Goal: Use online tool/utility: Utilize a website feature to perform a specific function

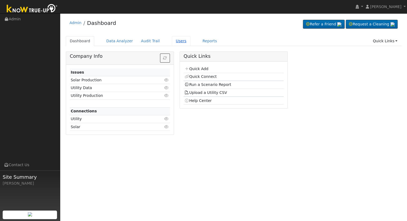
click at [174, 41] on link "Users" at bounding box center [181, 41] width 19 height 10
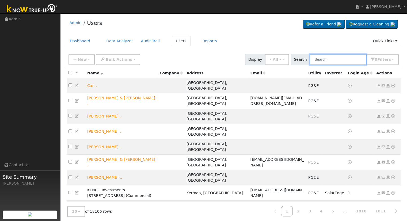
click at [340, 58] on input "text" at bounding box center [338, 59] width 57 height 11
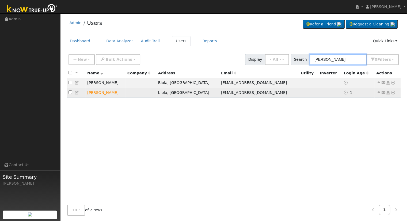
type input "[PERSON_NAME]"
click at [392, 92] on icon at bounding box center [393, 93] width 5 height 4
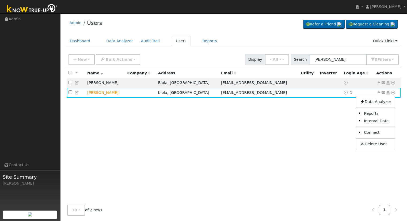
click at [332, 122] on div "All None All on page None on page Name Company Address Email Utility Inverter L…" at bounding box center [234, 134] width 336 height 133
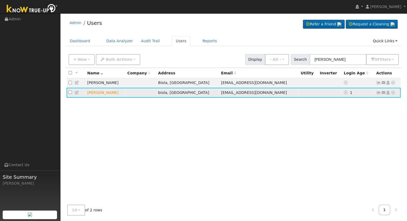
click at [393, 92] on icon at bounding box center [393, 93] width 5 height 4
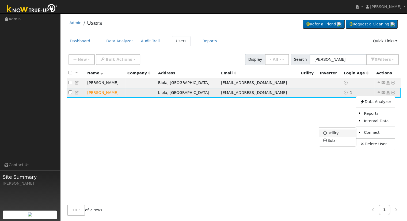
click at [341, 134] on link "Utility" at bounding box center [337, 133] width 37 height 7
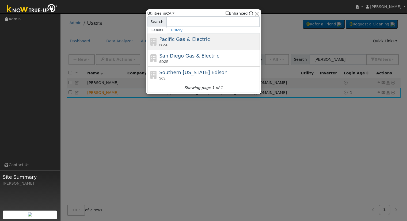
click at [173, 36] on span "Pacific Gas & Electric" at bounding box center [184, 39] width 51 height 6
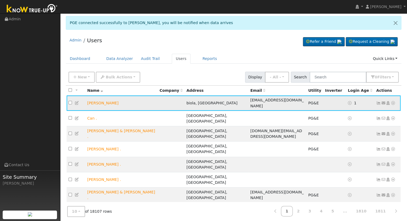
click at [392, 101] on icon at bounding box center [393, 103] width 5 height 4
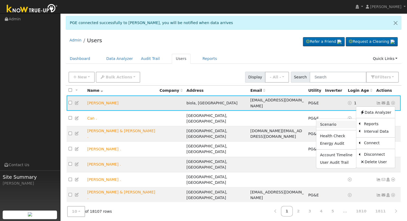
click at [340, 122] on link "Scenario" at bounding box center [336, 124] width 40 height 7
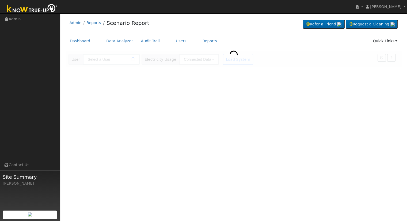
type input "[PERSON_NAME]"
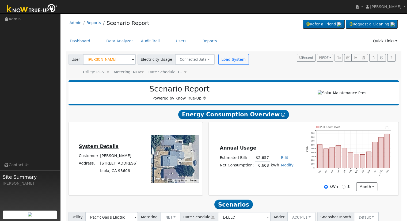
click at [281, 160] on link "Edit" at bounding box center [284, 157] width 7 height 4
type input "3040"
click at [280, 144] on div "Annual Usage Estimated Bill: $3,040 Edit Estimated Bill $ 3040 Annual Net Consu…" at bounding box center [304, 158] width 188 height 65
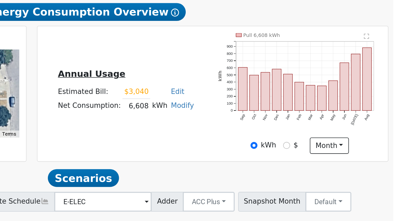
scroll to position [42, 0]
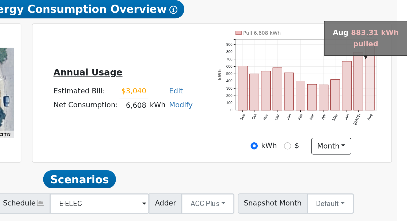
click at [388, 124] on rect "onclick=""" at bounding box center [387, 111] width 5 height 34
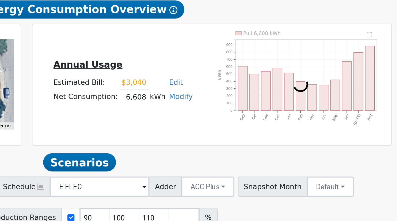
scroll to position [9, 0]
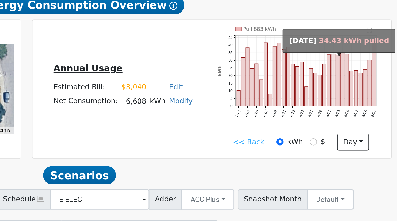
click at [369, 152] on rect "onclick=""" at bounding box center [368, 145] width 2 height 28
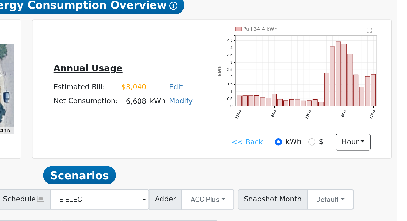
click at [334, 151] on icon "Pull 34.4 kWh 12AM 6AM 12PM 6PM 11PM 0 0.5 1 1.5 2 2.5 3 3.5 4 4.5  kWh onclic…" at bounding box center [350, 145] width 88 height 56
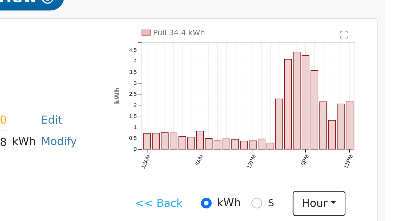
click at [323, 179] on link "<< Back" at bounding box center [322, 178] width 17 height 6
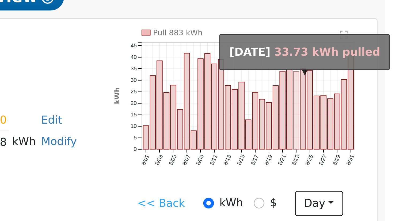
click at [370, 159] on rect "onclick=""" at bounding box center [370, 145] width 2 height 27
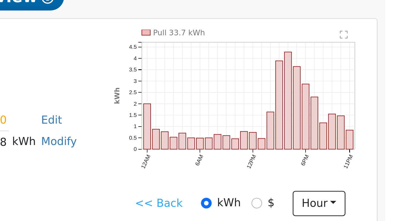
click at [317, 179] on link "<< Back" at bounding box center [322, 178] width 17 height 6
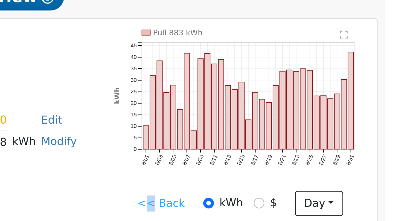
click at [321, 180] on link "<< Back" at bounding box center [323, 178] width 17 height 6
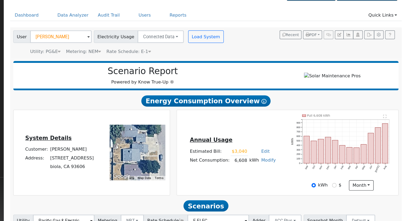
scroll to position [19, 0]
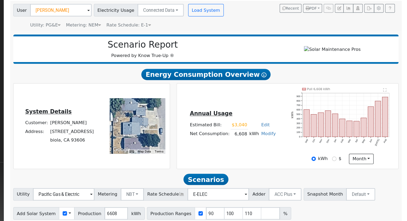
drag, startPoint x: 257, startPoint y: 147, endPoint x: 276, endPoint y: 147, distance: 18.7
click at [276, 147] on tr "Net Consumption: 6,608 kWh Modify Add Consumption Add Electric Vehicle Add Cons…" at bounding box center [256, 146] width 75 height 8
click at [264, 150] on td "6,608" at bounding box center [262, 146] width 15 height 8
click at [242, 150] on td "Net Consumption:" at bounding box center [237, 146] width 36 height 8
drag, startPoint x: 257, startPoint y: 148, endPoint x: 276, endPoint y: 149, distance: 19.6
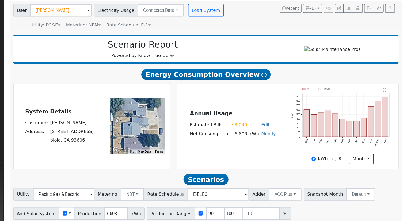
click at [276, 149] on tr "Net Consumption: 6,608 kWh Modify Add Consumption Add Electric Vehicle Add Cons…" at bounding box center [256, 146] width 75 height 8
click at [260, 153] on div "Annual Usage Estimated Bill: $3,040 Edit Estimated Bill $ 3040 Annual Net Consu…" at bounding box center [257, 139] width 94 height 29
click at [259, 150] on td "6,608" at bounding box center [262, 146] width 15 height 8
drag, startPoint x: 258, startPoint y: 149, endPoint x: 278, endPoint y: 150, distance: 20.1
click at [278, 150] on tr "Net Consumption: 6,608 kWh Modify Add Consumption Add Electric Vehicle Add Cons…" at bounding box center [256, 146] width 75 height 8
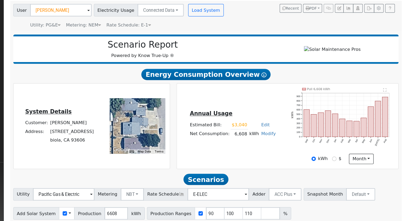
click at [261, 154] on div "Annual Usage Estimated Bill: $3,040 Edit Estimated Bill $ 3040 Annual Net Consu…" at bounding box center [257, 139] width 94 height 29
drag, startPoint x: 258, startPoint y: 147, endPoint x: 278, endPoint y: 147, distance: 19.8
click at [278, 147] on tr "Net Consumption: 6,608 kWh Modify Add Consumption Add Electric Vehicle Add Cons…" at bounding box center [256, 146] width 75 height 8
click at [263, 152] on div "Annual Usage Estimated Bill: $3,040 Edit Estimated Bill $ 3040 Annual Net Consu…" at bounding box center [257, 139] width 94 height 29
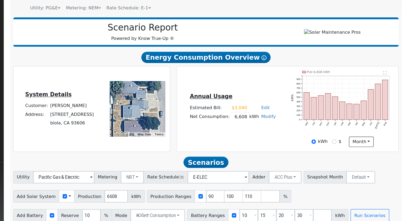
scroll to position [42, 0]
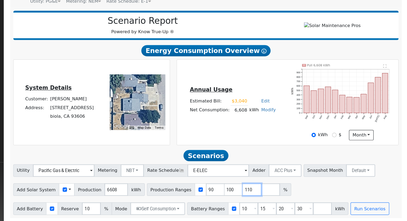
click at [265, 194] on input "110" at bounding box center [273, 194] width 16 height 11
type input "1"
click at [234, 194] on input "number" at bounding box center [242, 194] width 16 height 11
type input "138.12046"
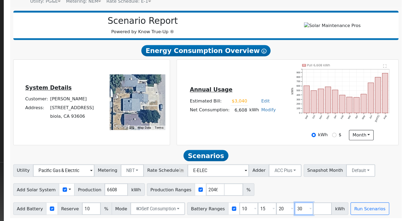
scroll to position [0, 0]
click at [310, 211] on input "30" at bounding box center [318, 210] width 16 height 11
click at [207, 136] on div "Annual Usage Estimated Bill: $3,040 Edit Estimated Bill $ 3040 Annual Net Consu…" at bounding box center [304, 119] width 196 height 74
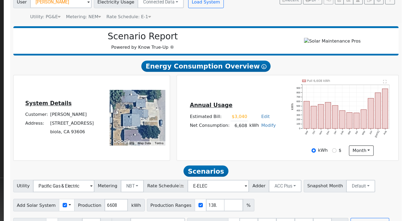
scroll to position [42, 0]
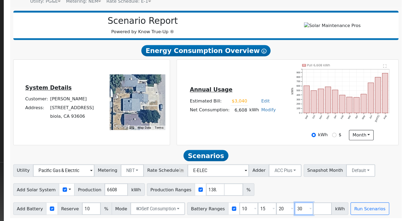
click at [310, 210] on input "30" at bounding box center [318, 210] width 16 height 11
type input "3"
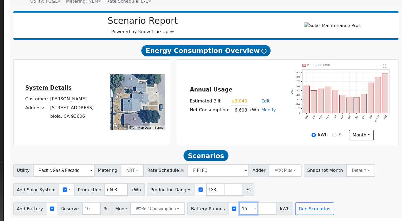
type input "1"
type input "13.5"
click at [191, 211] on button "Self Consumption" at bounding box center [192, 210] width 47 height 11
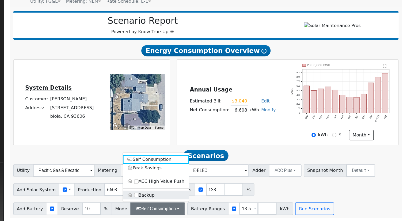
click at [187, 197] on label "Backup" at bounding box center [190, 198] width 56 height 7
click at [176, 197] on input "Backup" at bounding box center [174, 199] width 4 height 4
type input "20"
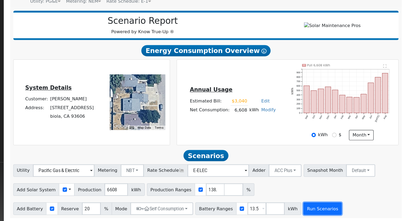
click at [318, 208] on button "Run Scenarios" at bounding box center [333, 210] width 33 height 11
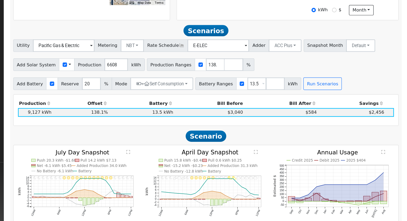
scroll to position [148, 0]
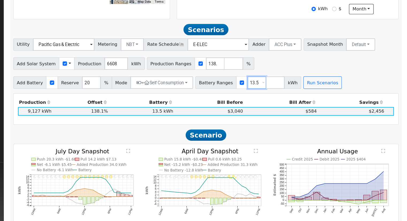
click at [269, 103] on input "13.5" at bounding box center [277, 102] width 16 height 11
type input "1"
type input "15"
click at [328, 103] on button "Run Scenarios" at bounding box center [333, 102] width 33 height 11
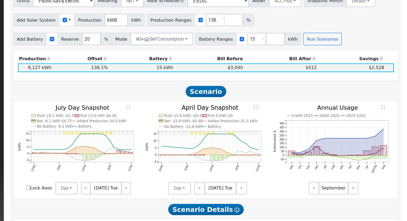
scroll to position [185, 0]
click at [354, 61] on div "Add Battery Reserve 20 % Mode + Self Consumption Self Consumption Peak Savings …" at bounding box center [233, 64] width 332 height 13
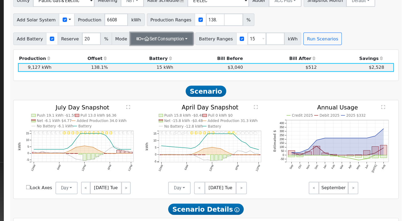
click at [199, 67] on button "+ Self Consumption" at bounding box center [196, 64] width 54 height 11
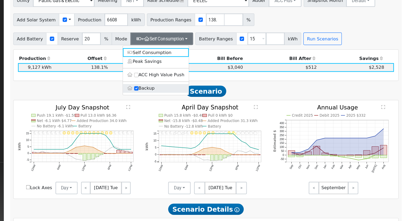
click at [183, 108] on label "Backup" at bounding box center [190, 107] width 56 height 7
click at [176, 108] on input "Backup" at bounding box center [174, 107] width 4 height 4
type input "10"
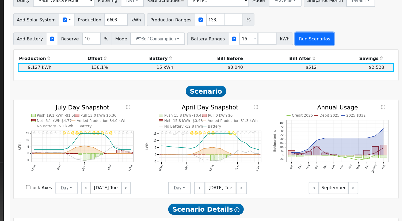
click at [317, 67] on button "Run Scenarios" at bounding box center [326, 64] width 33 height 11
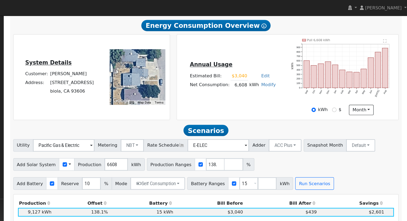
scroll to position [79, 0]
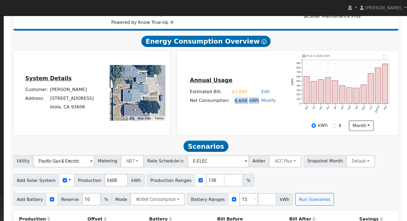
drag, startPoint x: 258, startPoint y: 89, endPoint x: 278, endPoint y: 90, distance: 20.1
click at [278, 90] on tr "Net Consumption: 6,608 kWh Modify Add Consumption Add Electric Vehicle Add Cons…" at bounding box center [256, 86] width 75 height 8
click at [260, 92] on div "Annual Usage Estimated Bill: $3,040 Edit Estimated Bill $ 3040 Annual Net Consu…" at bounding box center [257, 79] width 94 height 29
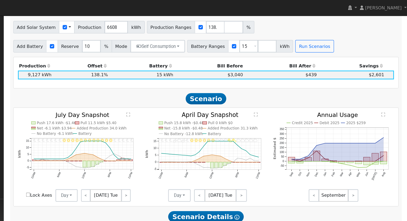
scroll to position [197, 0]
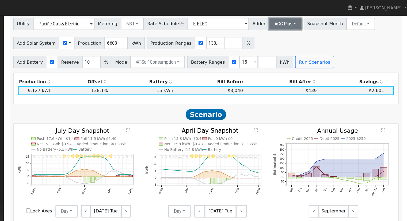
click at [291, 24] on button "ACC Plus" at bounding box center [301, 20] width 28 height 11
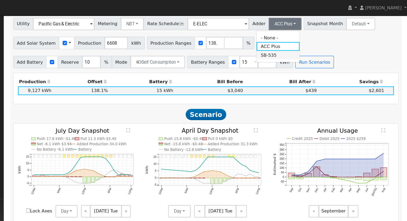
click at [288, 49] on link "SB-535" at bounding box center [295, 47] width 37 height 7
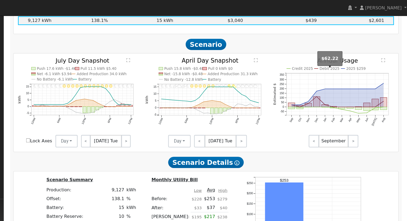
scroll to position [220, 0]
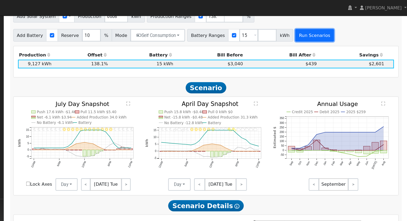
click at [315, 33] on button "Run Scenarios" at bounding box center [326, 30] width 33 height 11
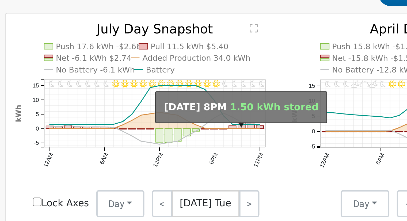
scroll to position [229, 0]
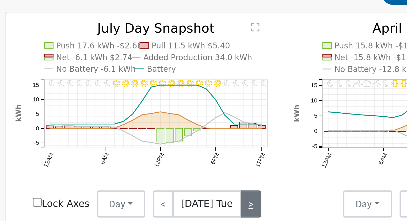
click at [162, 147] on link ">" at bounding box center [165, 148] width 8 height 11
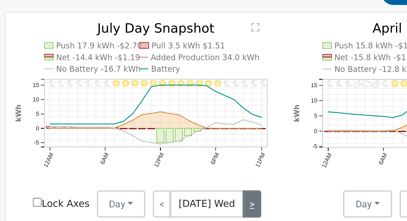
click at [163, 149] on link ">" at bounding box center [165, 148] width 7 height 11
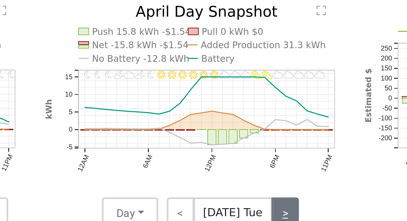
click at [264, 148] on link ">" at bounding box center [263, 148] width 9 height 11
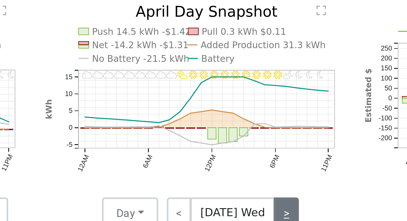
click at [263, 148] on link ">" at bounding box center [264, 148] width 9 height 11
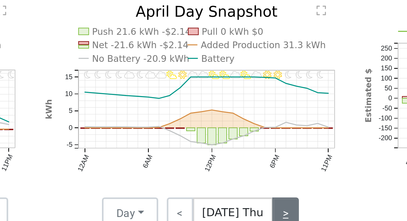
click at [265, 149] on link ">" at bounding box center [264, 148] width 9 height 11
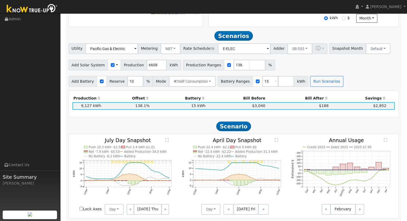
scroll to position [169, 0]
click at [287, 50] on button "SB-535" at bounding box center [299, 48] width 25 height 11
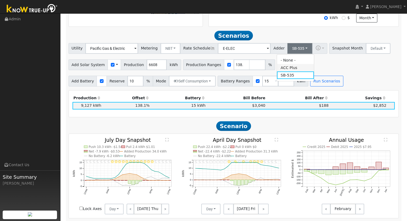
click at [293, 70] on link "ACC Plus" at bounding box center [295, 67] width 37 height 7
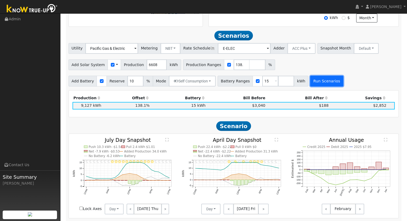
click at [312, 84] on button "Run Scenarios" at bounding box center [326, 81] width 33 height 11
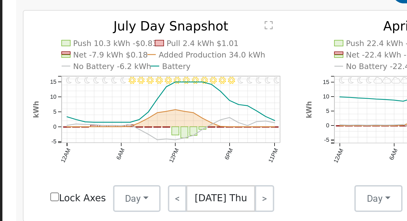
scroll to position [263, 0]
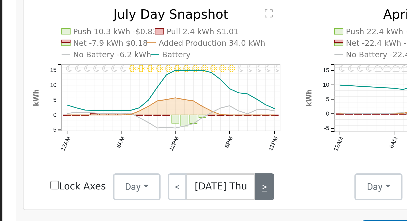
click at [163, 117] on link ">" at bounding box center [165, 114] width 8 height 11
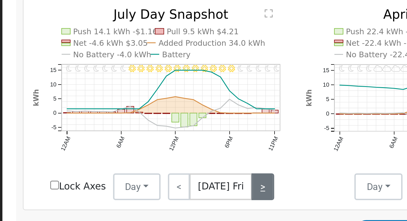
click at [163, 117] on link ">" at bounding box center [164, 114] width 9 height 11
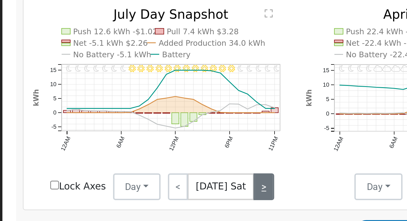
click at [163, 117] on link ">" at bounding box center [165, 114] width 8 height 11
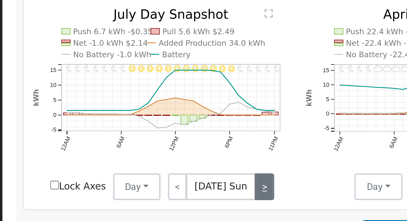
click at [163, 117] on link ">" at bounding box center [164, 114] width 7 height 11
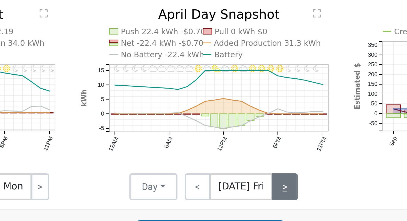
click at [262, 117] on link ">" at bounding box center [263, 114] width 10 height 11
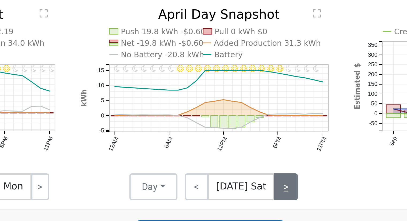
click at [263, 117] on link ">" at bounding box center [264, 114] width 10 height 11
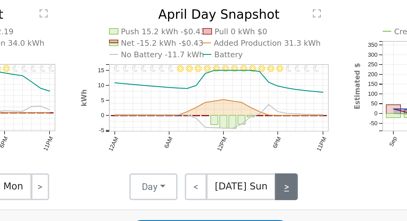
click at [263, 117] on link ">" at bounding box center [264, 114] width 9 height 11
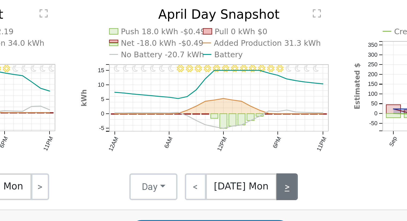
click at [263, 117] on link ">" at bounding box center [264, 114] width 9 height 11
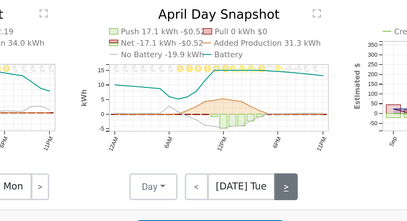
click at [263, 117] on link ">" at bounding box center [263, 114] width 9 height 11
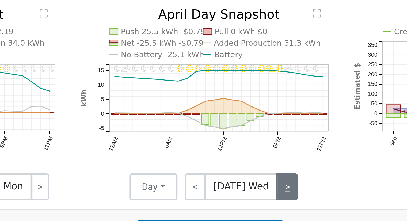
click at [263, 118] on link ">" at bounding box center [264, 114] width 9 height 11
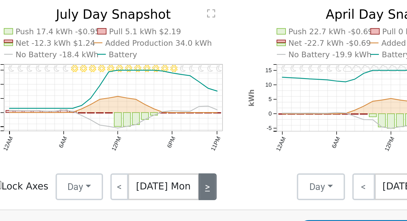
click at [165, 118] on link ">" at bounding box center [165, 114] width 7 height 11
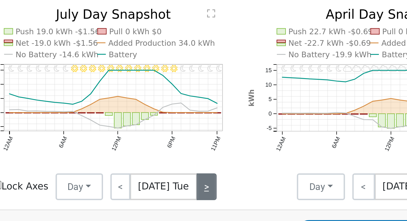
click at [163, 116] on link ">" at bounding box center [165, 114] width 8 height 11
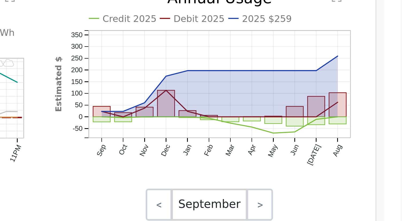
click at [358, 117] on link ">" at bounding box center [359, 114] width 9 height 11
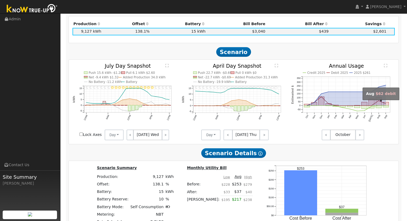
scroll to position [243, 0]
